Goal: Task Accomplishment & Management: Use online tool/utility

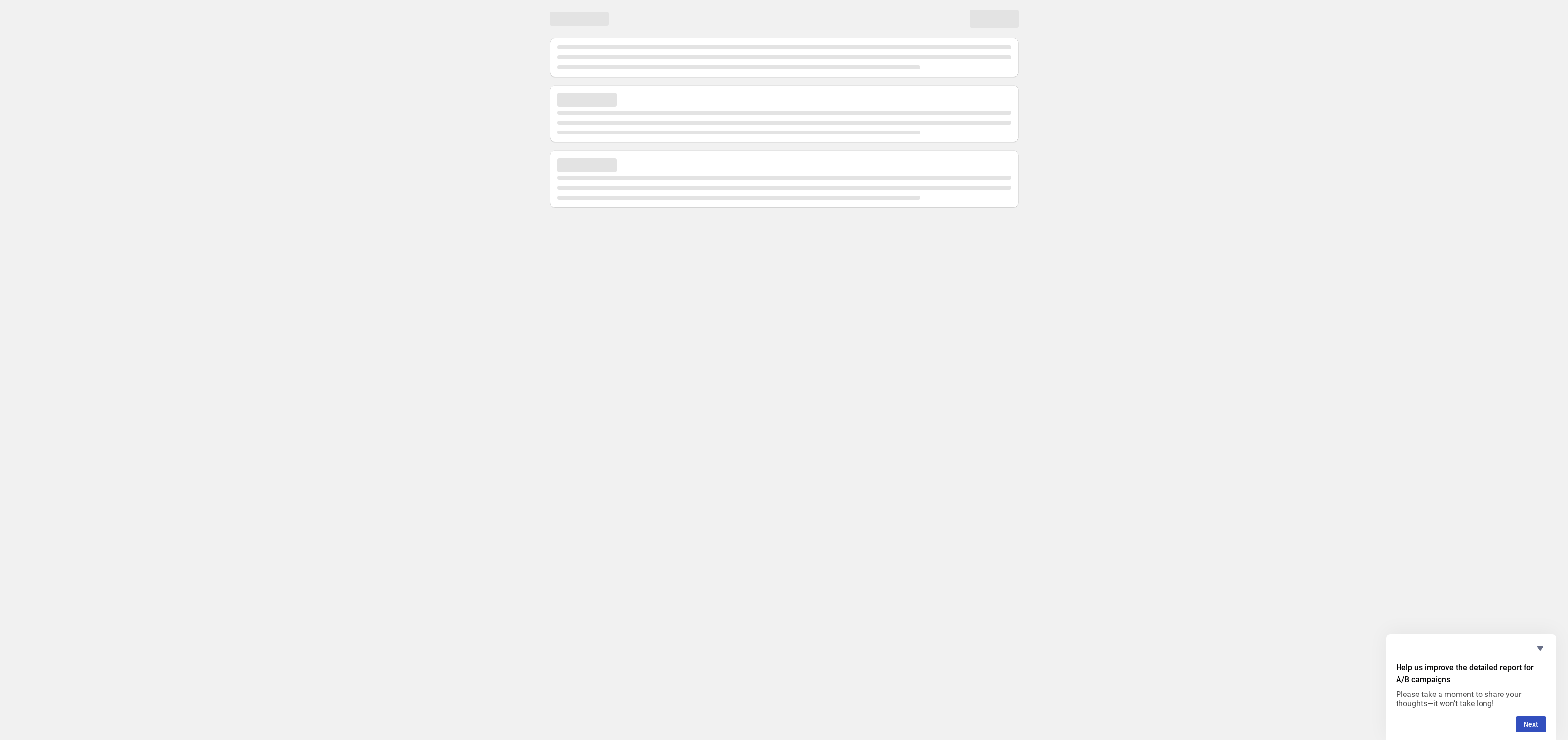
click at [617, 67] on div "Page loading" at bounding box center [739, 67] width 363 height 4
